Goal: Task Accomplishment & Management: Manage account settings

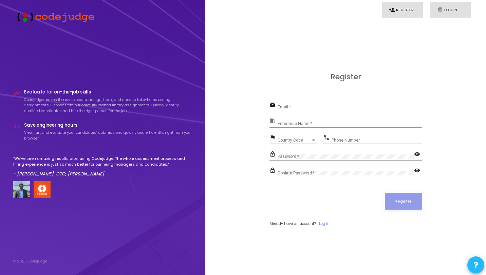
click at [452, 9] on link "fingerprint Log In" at bounding box center [450, 10] width 41 height 16
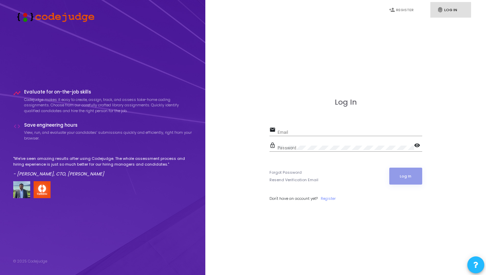
click at [337, 133] on input "Email" at bounding box center [349, 132] width 144 height 5
type input "[EMAIL_ADDRESS][DOMAIN_NAME]"
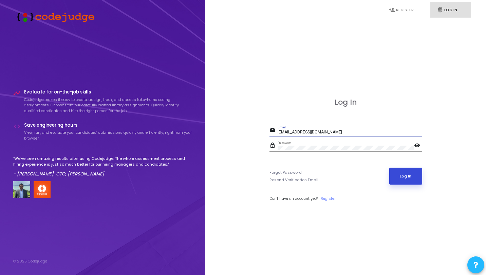
click at [398, 178] on button "Log In" at bounding box center [405, 176] width 33 height 17
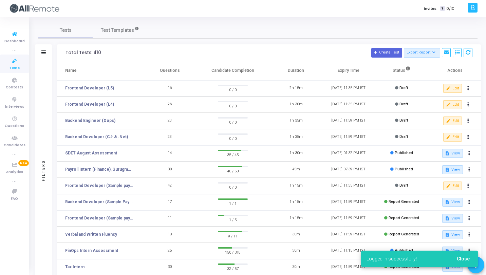
click at [16, 63] on icon at bounding box center [14, 61] width 14 height 8
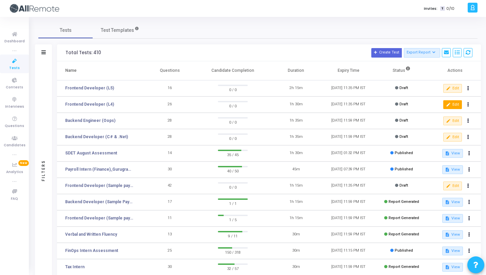
click at [456, 105] on button "edit Edit" at bounding box center [452, 104] width 19 height 9
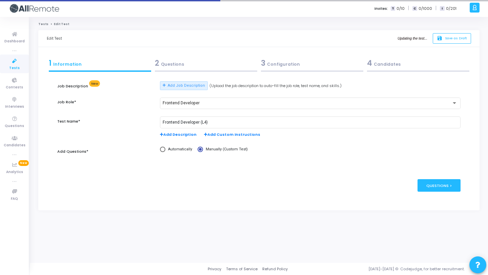
click at [195, 62] on div "2 Questions" at bounding box center [206, 63] width 102 height 11
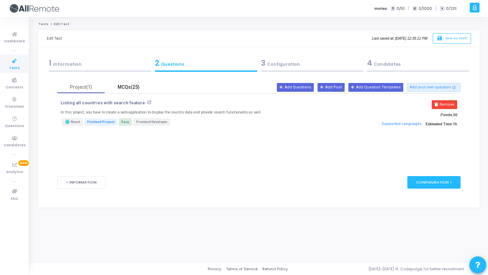
click at [134, 86] on div "MCQs(25)" at bounding box center [128, 87] width 39 height 7
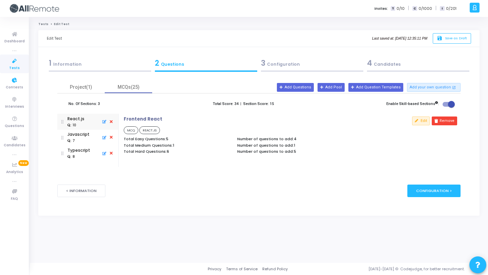
click at [15, 70] on span "Tests" at bounding box center [14, 68] width 11 height 6
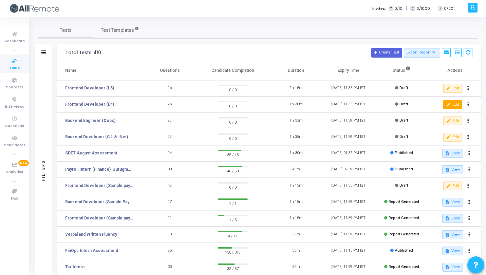
click at [453, 101] on button "edit Edit" at bounding box center [452, 104] width 19 height 9
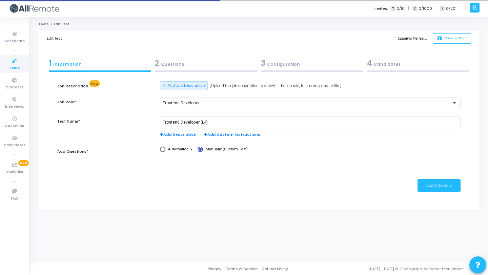
click at [173, 69] on div "2 Questions" at bounding box center [206, 65] width 106 height 18
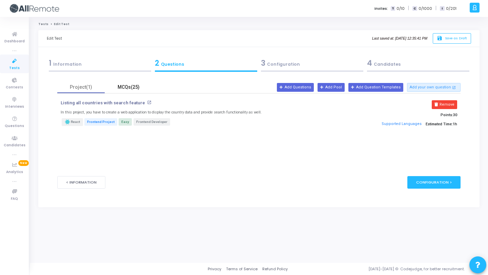
click at [139, 87] on div "MCQs(25)" at bounding box center [128, 87] width 39 height 7
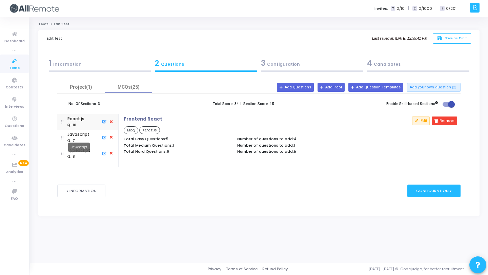
click at [82, 138] on mat-tooltip-component "Javascript" at bounding box center [78, 147] width 31 height 19
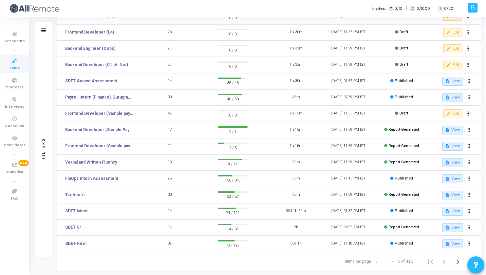
scroll to position [73, 0]
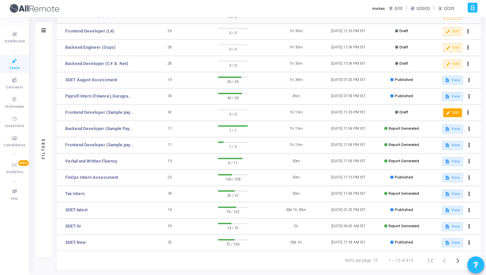
click at [450, 111] on button "edit Edit" at bounding box center [452, 113] width 19 height 9
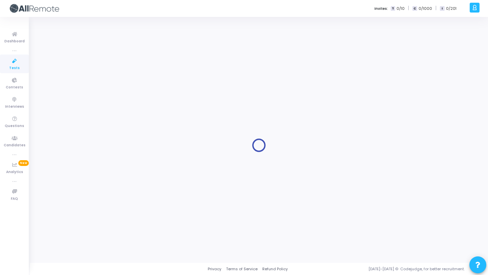
type input "Frontend Developer (Sample payo)"
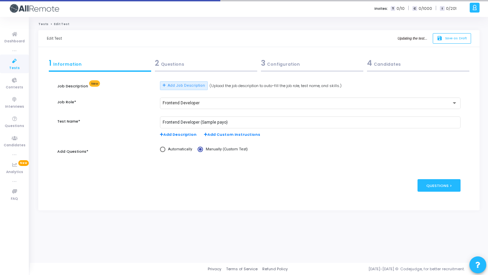
click at [199, 65] on div "2 Questions" at bounding box center [206, 63] width 102 height 11
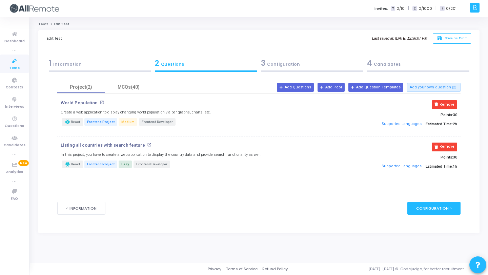
click at [131, 95] on div "World Population open_in_new Create a web application to display changing world…" at bounding box center [258, 139] width 403 height 91
click at [132, 88] on div "MCQs(40)" at bounding box center [128, 87] width 39 height 7
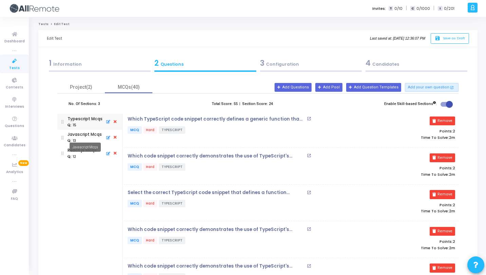
click at [83, 152] on mat-tooltip-component "Javascript Mcqs" at bounding box center [85, 147] width 41 height 19
click at [83, 139] on mat-tooltip-component "Javascript Mcqs" at bounding box center [85, 147] width 41 height 19
click at [81, 152] on mat-tooltip-component "Javascript Mcqs" at bounding box center [85, 147] width 41 height 19
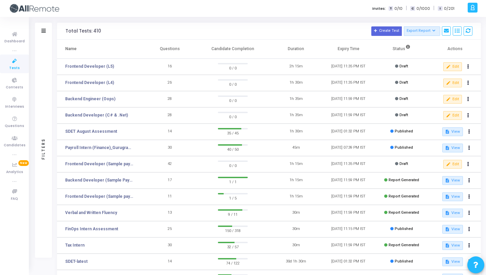
scroll to position [4, 0]
